Goal: Task Accomplishment & Management: Manage account settings

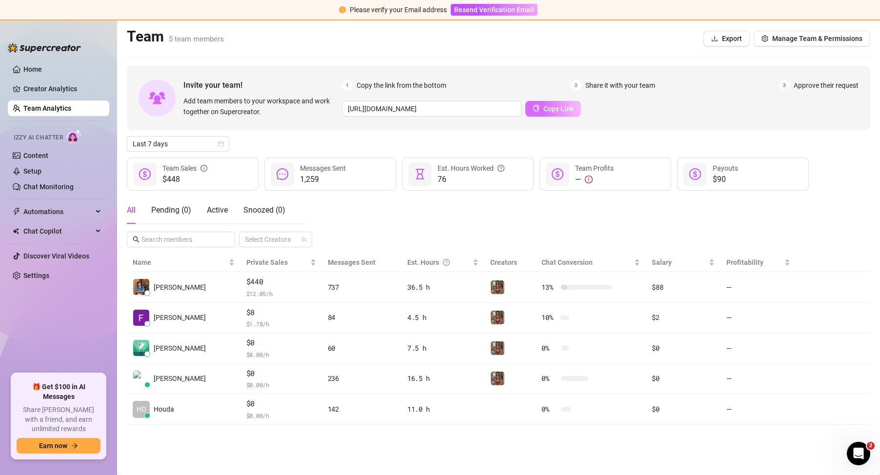
click at [544, 112] on span "Copy Link" at bounding box center [559, 109] width 30 height 8
click at [181, 204] on div "Pending ( 0 )" at bounding box center [171, 210] width 40 height 27
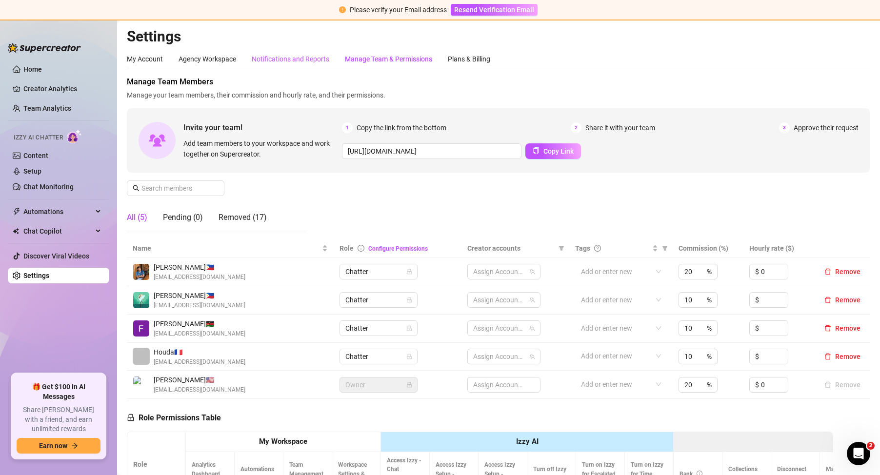
click at [282, 58] on div "Notifications and Reports" at bounding box center [291, 59] width 78 height 11
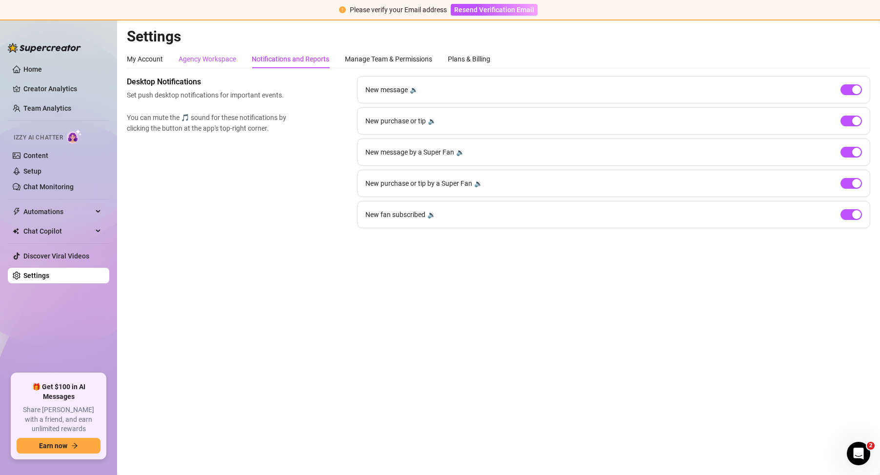
click at [179, 58] on div "Agency Workspace" at bounding box center [208, 59] width 58 height 11
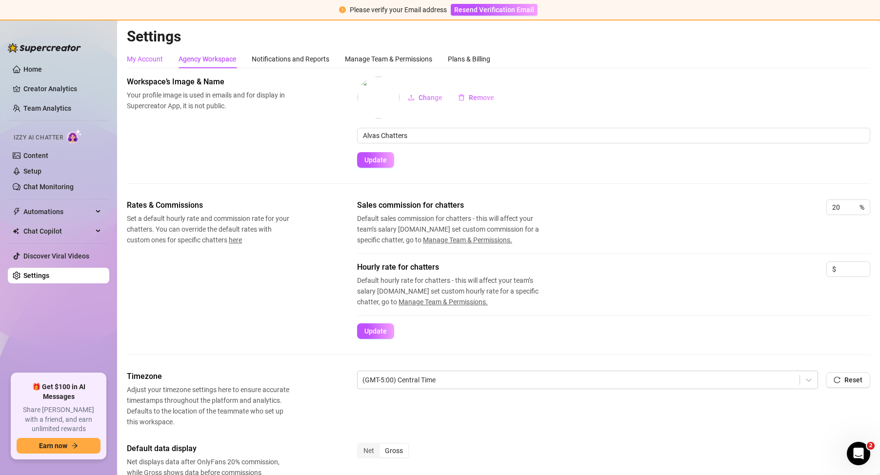
click at [155, 57] on div "My Account" at bounding box center [145, 59] width 36 height 11
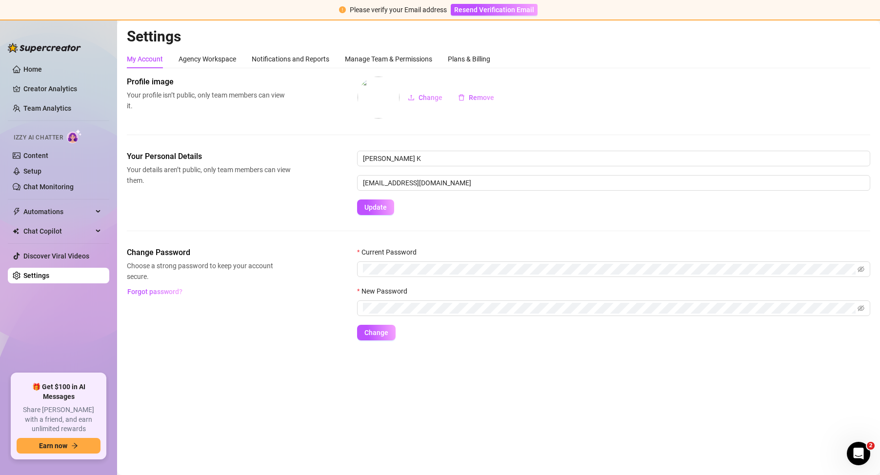
click at [140, 50] on div "My Account" at bounding box center [145, 59] width 36 height 19
click at [23, 73] on link "Home" at bounding box center [32, 69] width 19 height 8
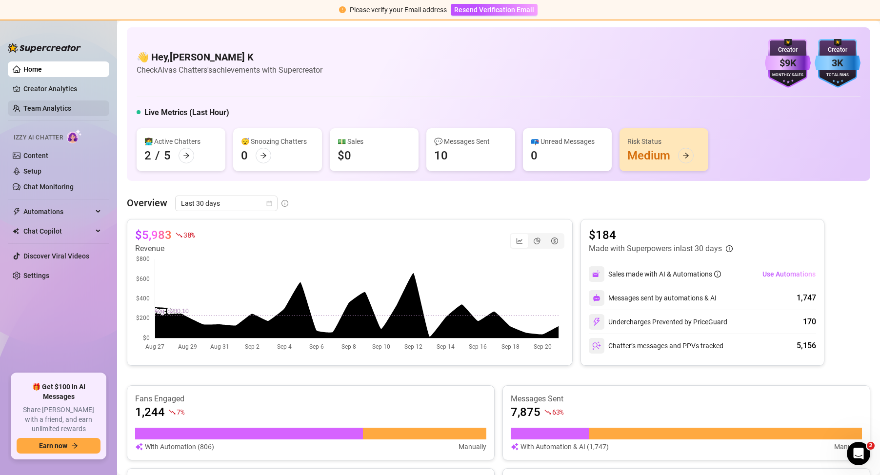
click at [47, 109] on link "Team Analytics" at bounding box center [47, 108] width 48 height 8
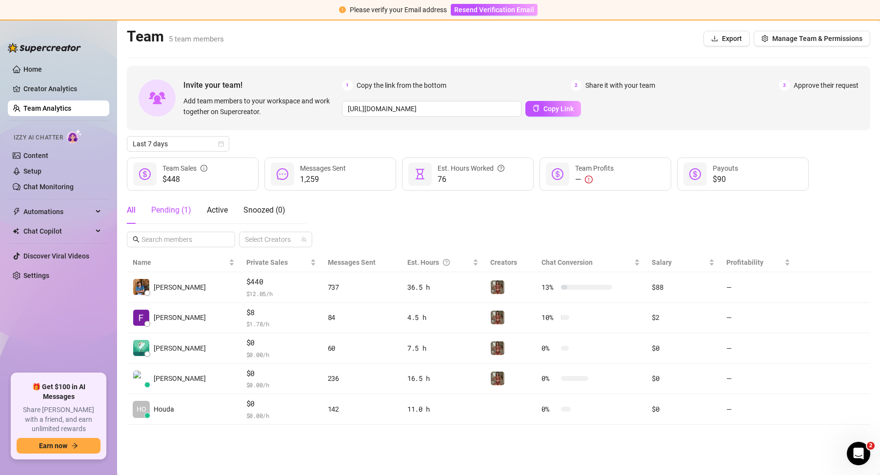
click at [172, 212] on div "Pending ( 1 )" at bounding box center [171, 211] width 40 height 12
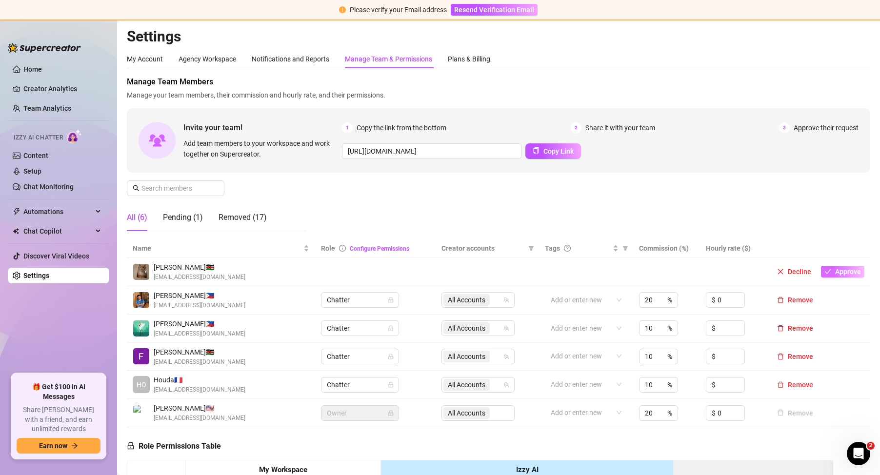
click at [836, 268] on span "Approve" at bounding box center [849, 272] width 26 height 8
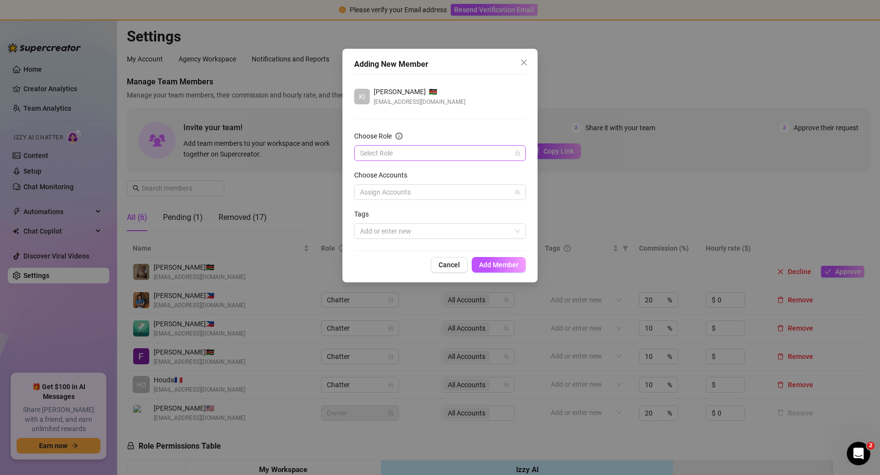
click at [435, 147] on input "Choose Role" at bounding box center [435, 153] width 151 height 15
click at [394, 226] on div "Supervisor" at bounding box center [440, 220] width 168 height 16
click at [491, 266] on span "Add Member" at bounding box center [499, 265] width 40 height 8
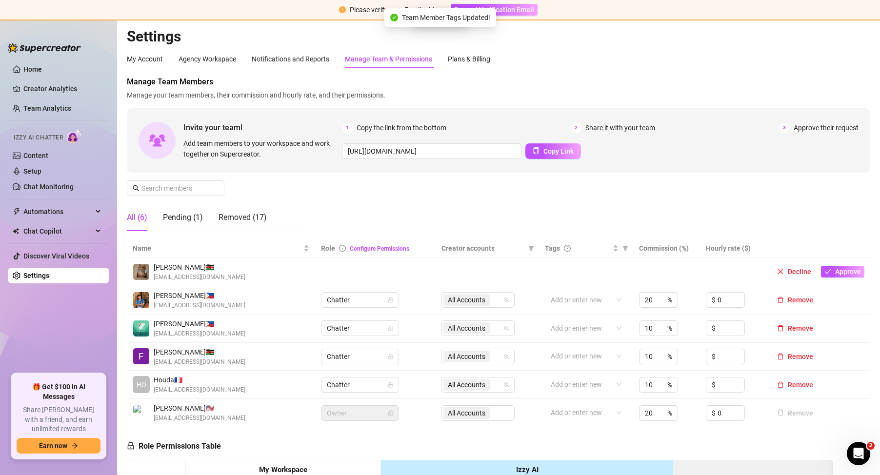
click at [139, 213] on div "All (6)" at bounding box center [137, 218] width 20 height 12
click at [191, 215] on div "Pending (1)" at bounding box center [183, 218] width 40 height 12
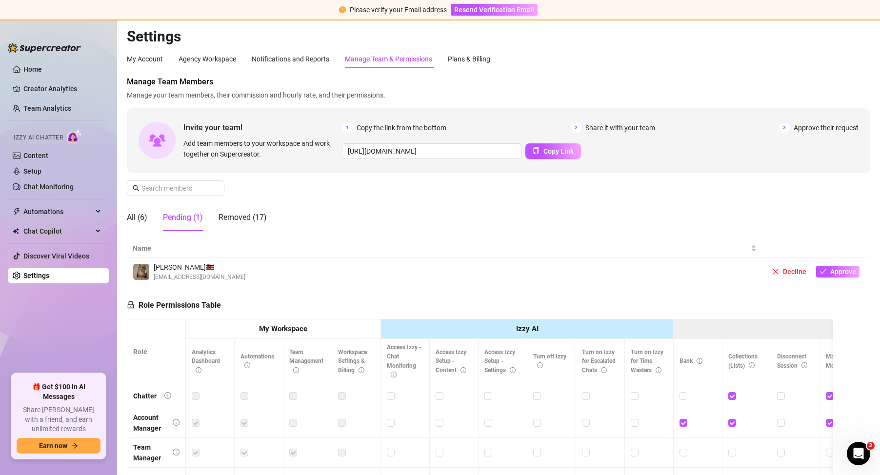
click at [125, 217] on main "Settings My Account Agency Workspace Notifications and Reports Manage Team & Pe…" at bounding box center [498, 312] width 763 height 584
click at [147, 223] on div "All (6)" at bounding box center [137, 218] width 20 height 12
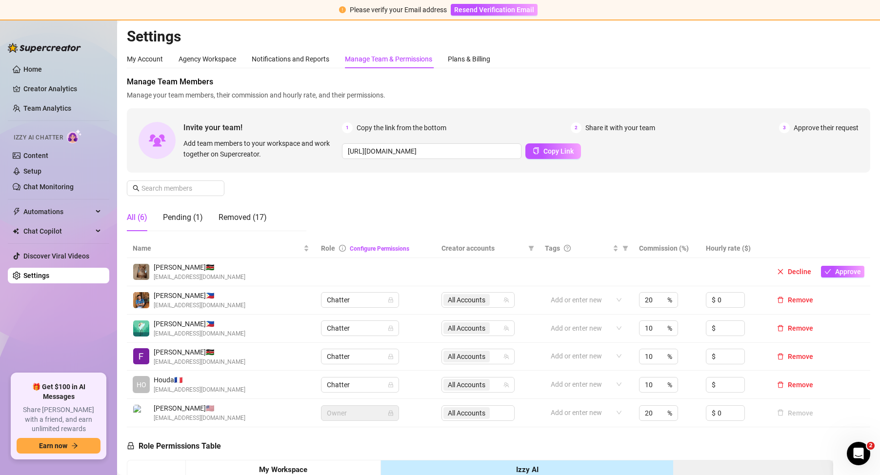
click at [146, 223] on div "All (6)" at bounding box center [137, 218] width 20 height 12
click at [837, 271] on span "Approve" at bounding box center [849, 272] width 26 height 8
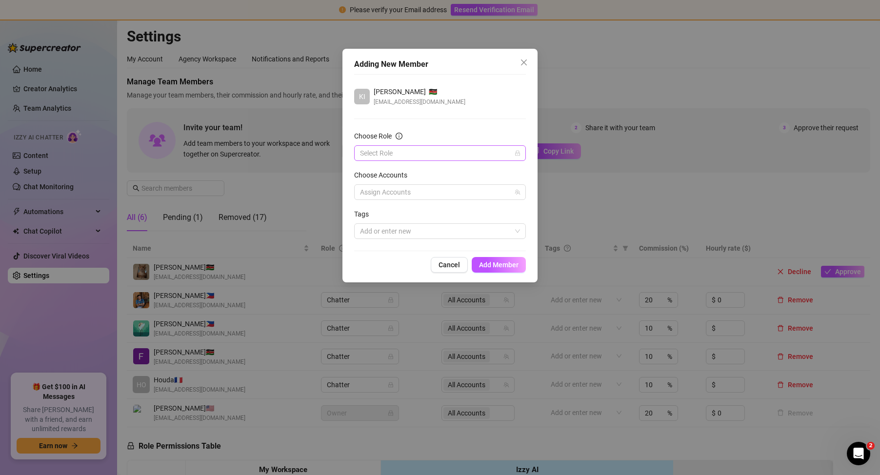
click at [431, 151] on input "Choose Role" at bounding box center [435, 153] width 151 height 15
click at [387, 219] on div "Supervisor" at bounding box center [440, 219] width 156 height 11
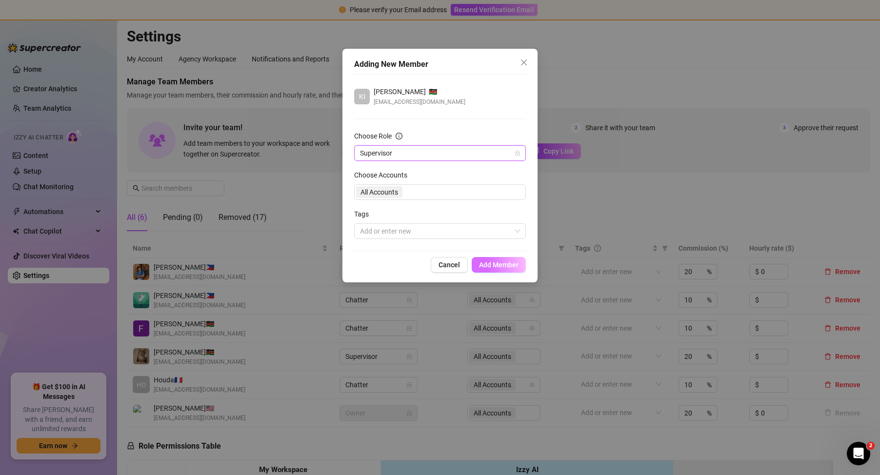
click at [501, 263] on span "Add Member" at bounding box center [499, 265] width 40 height 8
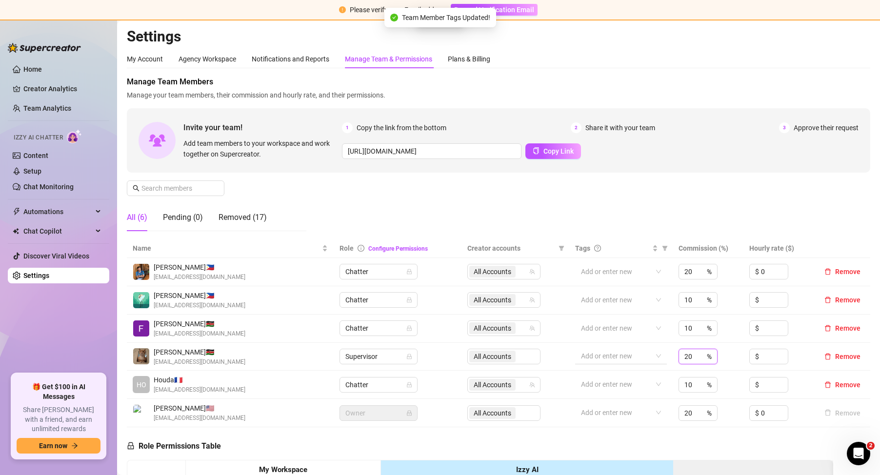
drag, startPoint x: 688, startPoint y: 357, endPoint x: 632, endPoint y: 360, distance: 55.7
click at [634, 360] on tr "[PERSON_NAME] 🇰🇪 [EMAIL_ADDRESS][DOMAIN_NAME] Supervisor All Accounts Add or en…" at bounding box center [499, 357] width 744 height 28
type input "0"
click at [686, 222] on div "Manage Team Members Manage your team members, their commission and hourly rate,…" at bounding box center [499, 157] width 744 height 163
click at [843, 358] on span "Remove" at bounding box center [848, 357] width 25 height 8
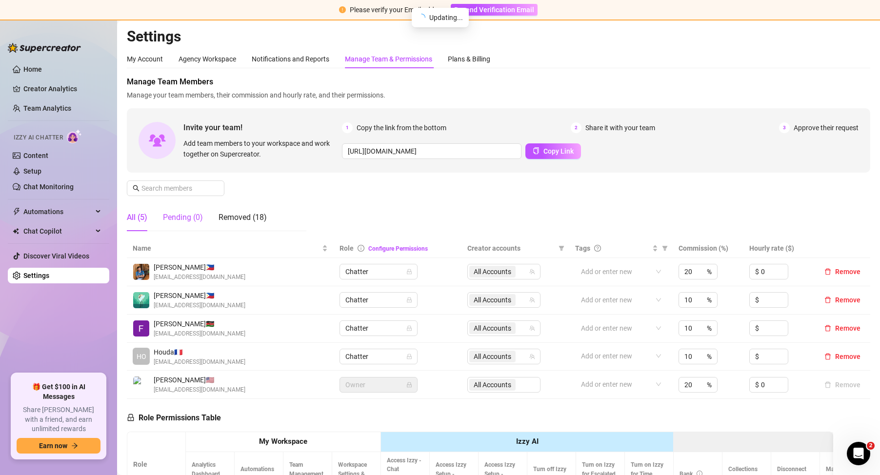
click at [172, 219] on div "Pending (0)" at bounding box center [183, 218] width 40 height 12
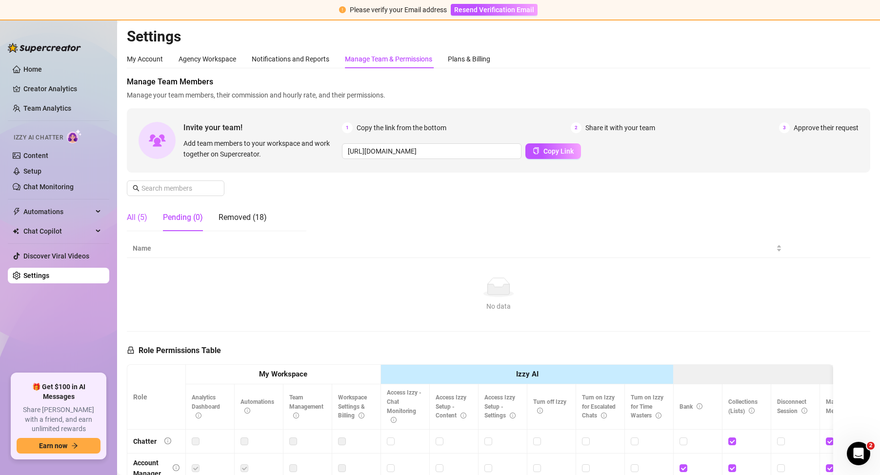
click at [138, 216] on div "All (5)" at bounding box center [137, 218] width 20 height 12
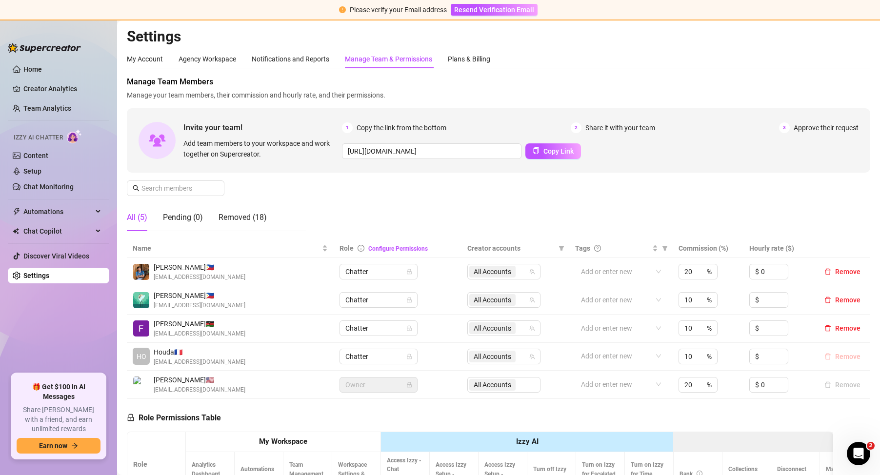
click at [827, 355] on button "Remove" at bounding box center [843, 357] width 44 height 12
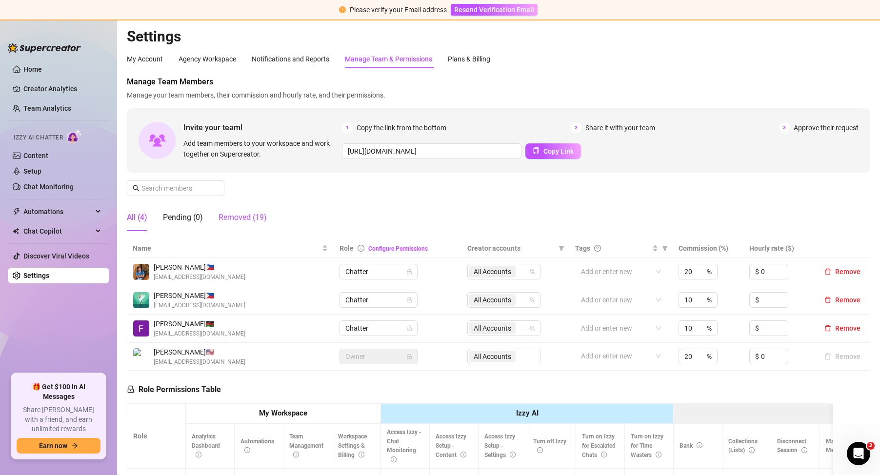
click at [248, 215] on div "Removed (19)" at bounding box center [243, 218] width 48 height 12
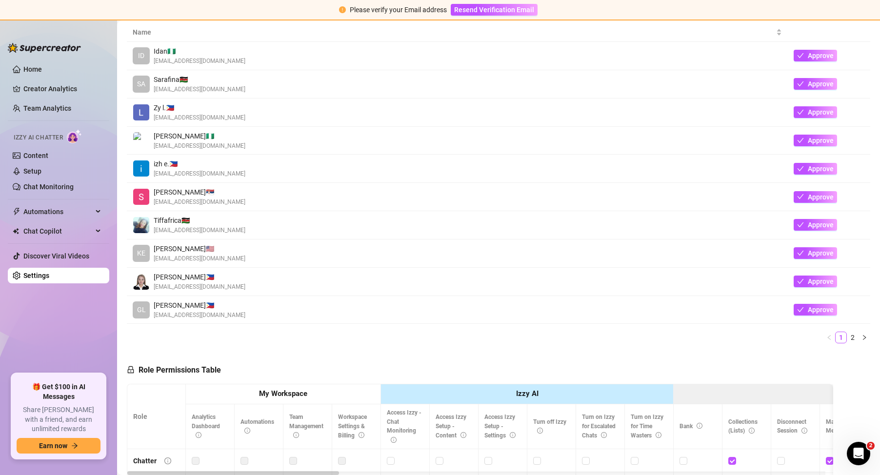
scroll to position [195, 0]
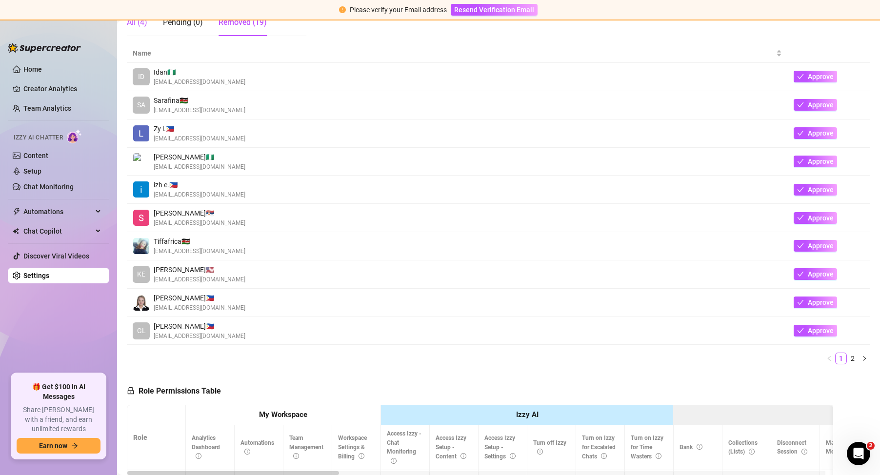
click at [138, 22] on div "All (4)" at bounding box center [137, 23] width 20 height 12
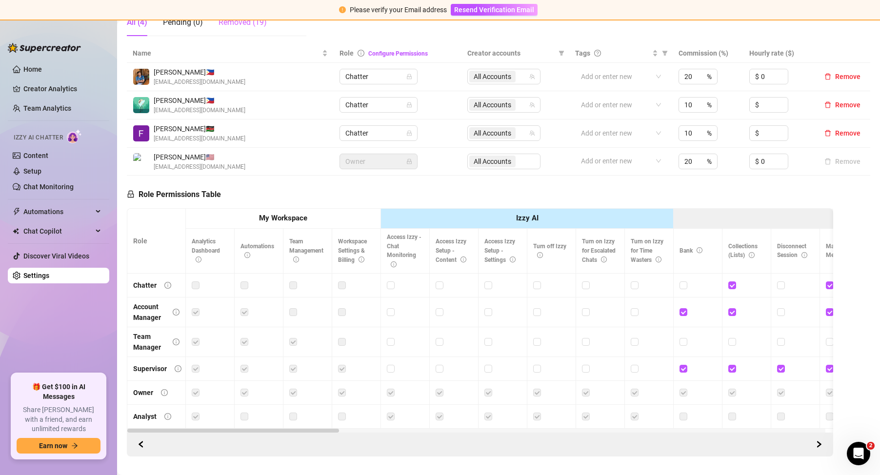
click at [248, 28] on div "Removed (19)" at bounding box center [243, 22] width 48 height 27
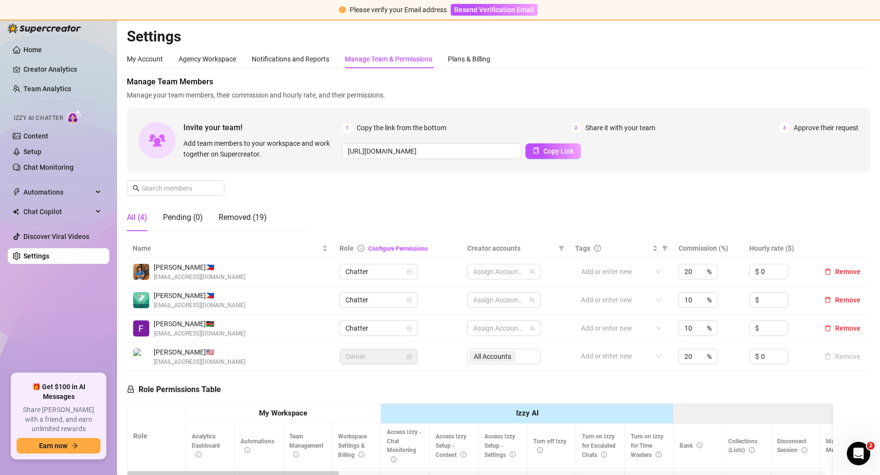
click at [214, 217] on div "All (4) Pending (0) Removed (19)" at bounding box center [197, 217] width 140 height 27
click at [245, 215] on div "Removed (19)" at bounding box center [243, 218] width 48 height 12
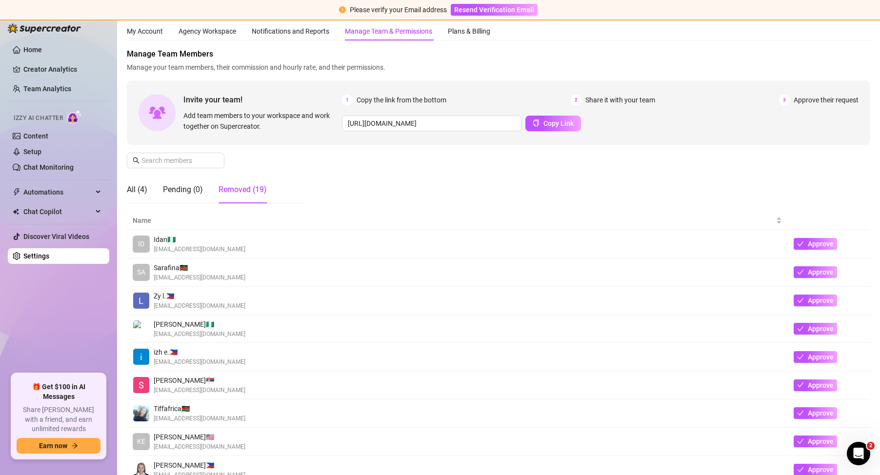
scroll to position [98, 0]
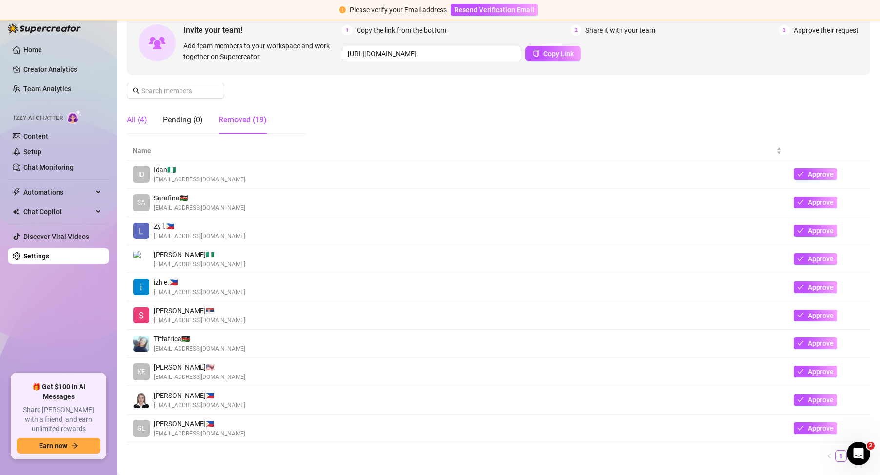
click at [135, 119] on div "All (4)" at bounding box center [137, 120] width 20 height 12
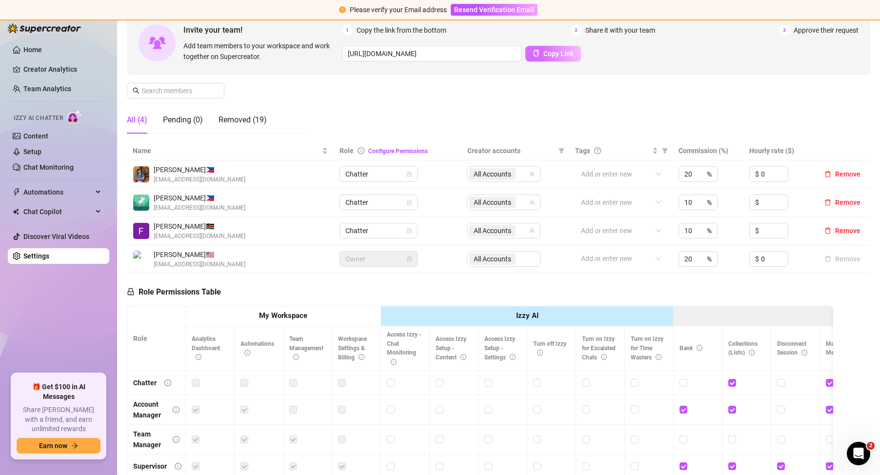
click at [549, 52] on span "Copy Link" at bounding box center [559, 54] width 30 height 8
